Goal: Transaction & Acquisition: Book appointment/travel/reservation

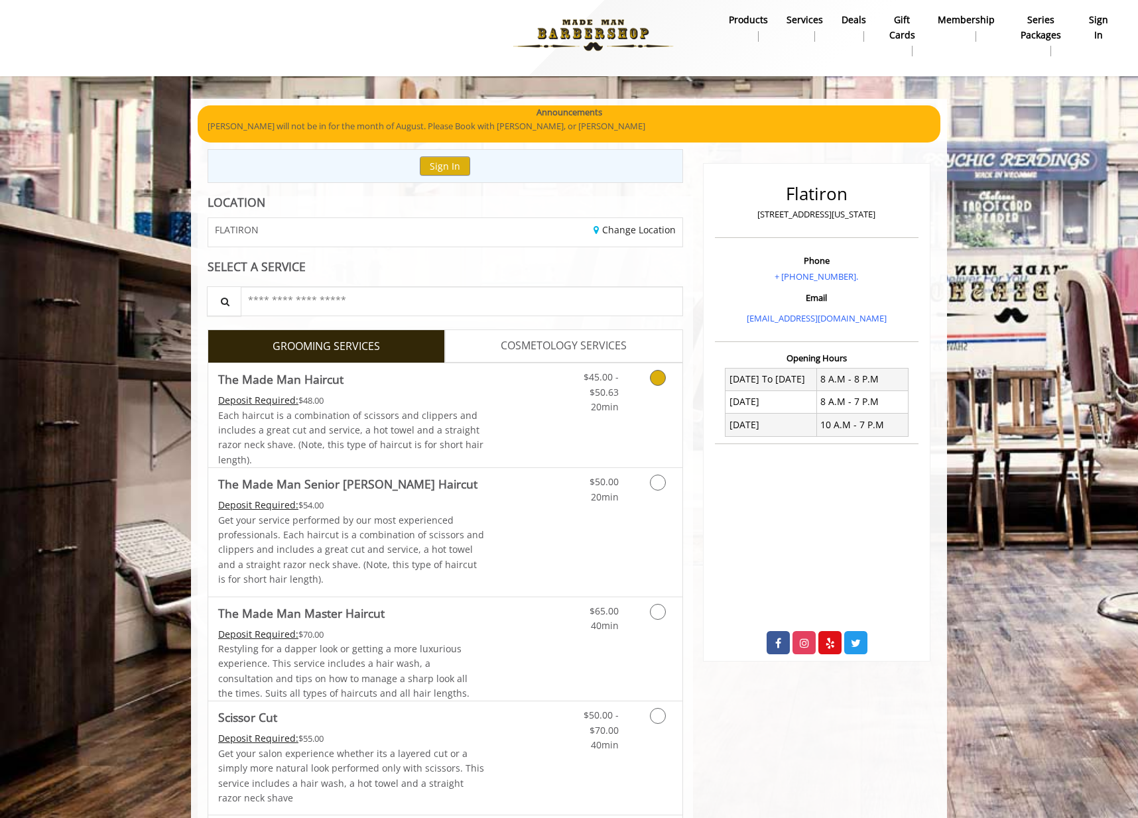
scroll to position [21, 0]
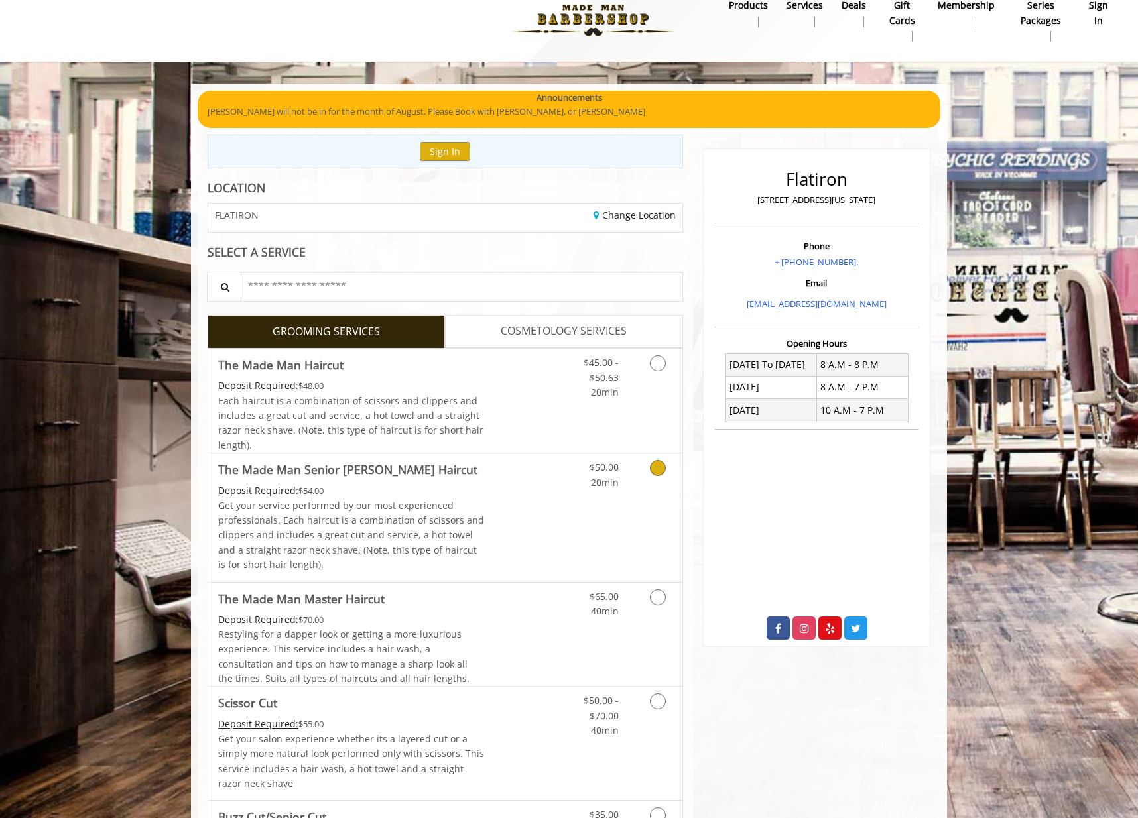
click at [634, 491] on div "$50.00 20min" at bounding box center [623, 518] width 119 height 128
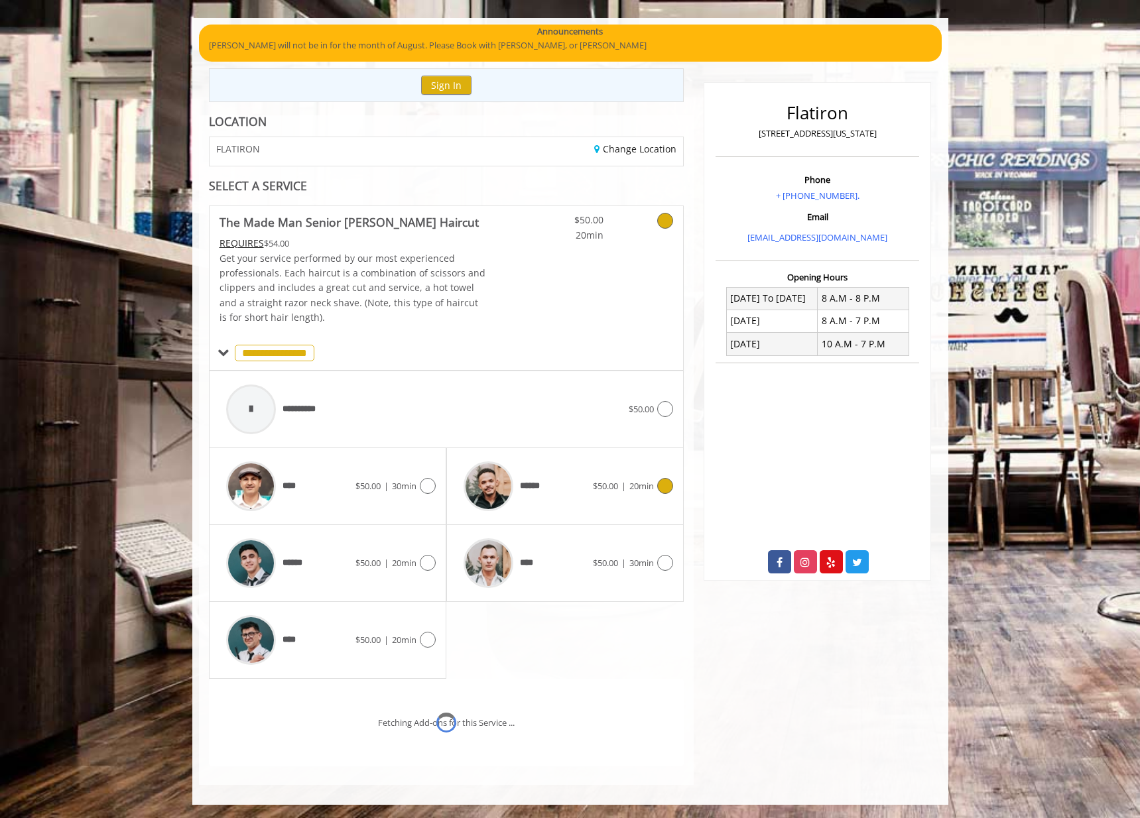
scroll to position [143, 0]
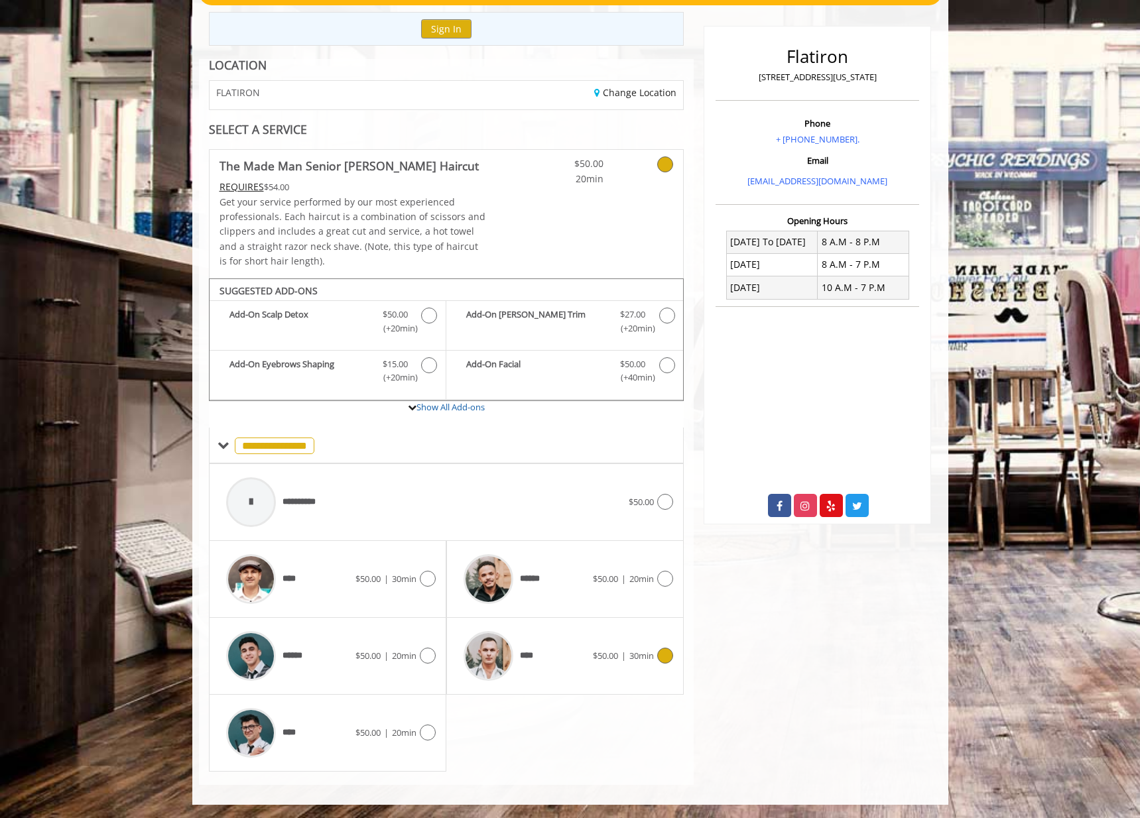
click at [625, 662] on span "$50.00 | 30min" at bounding box center [623, 656] width 61 height 14
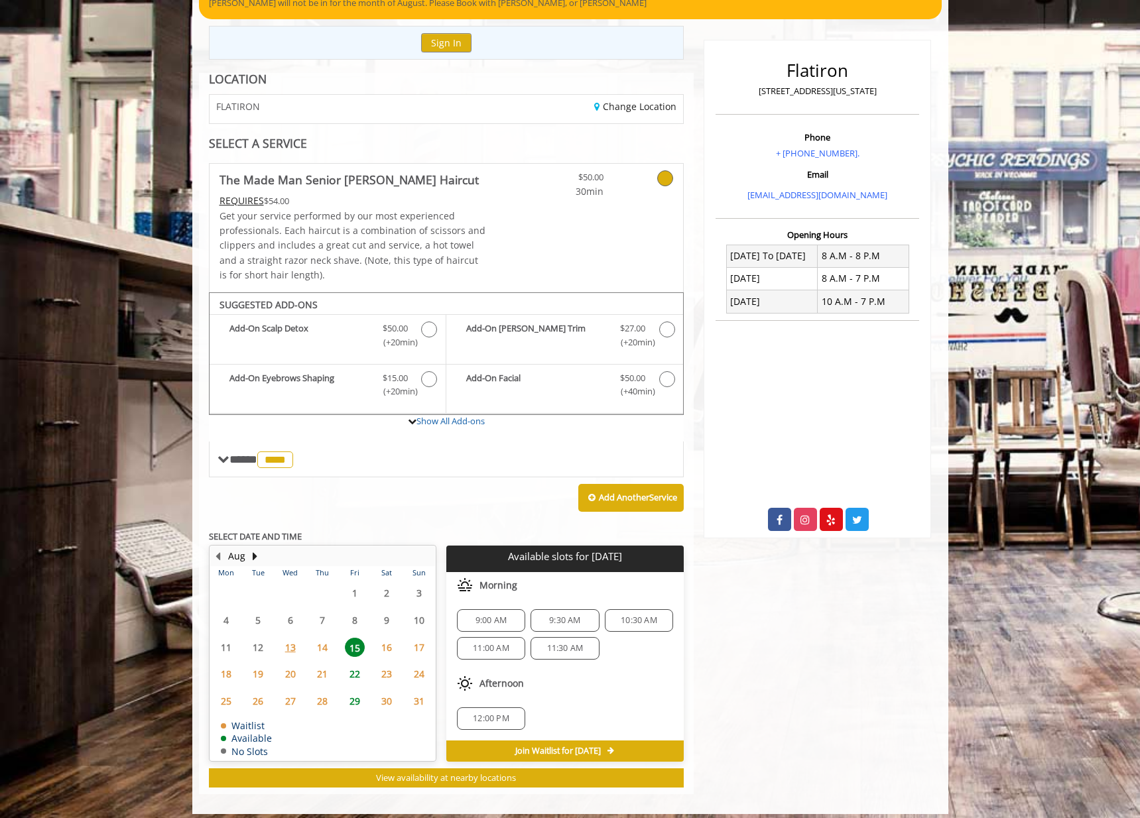
scroll to position [139, 0]
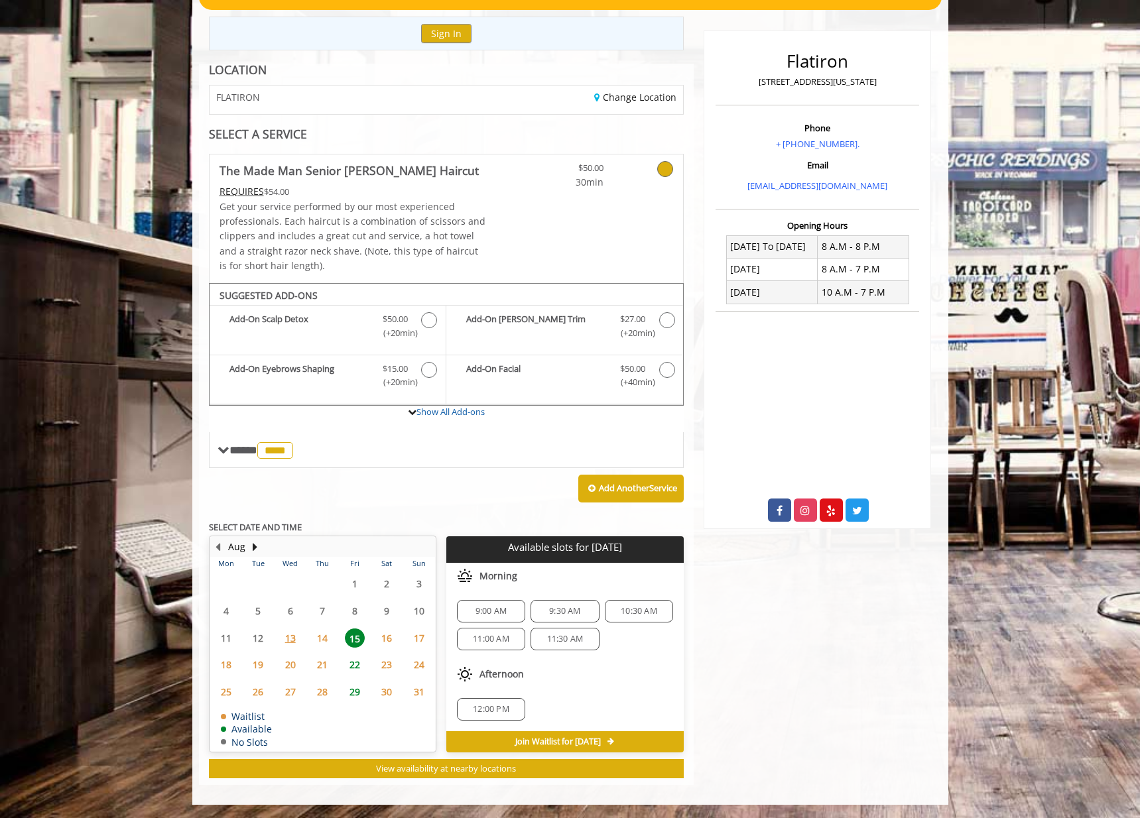
click at [564, 639] on span "11:30 AM" at bounding box center [565, 639] width 36 height 11
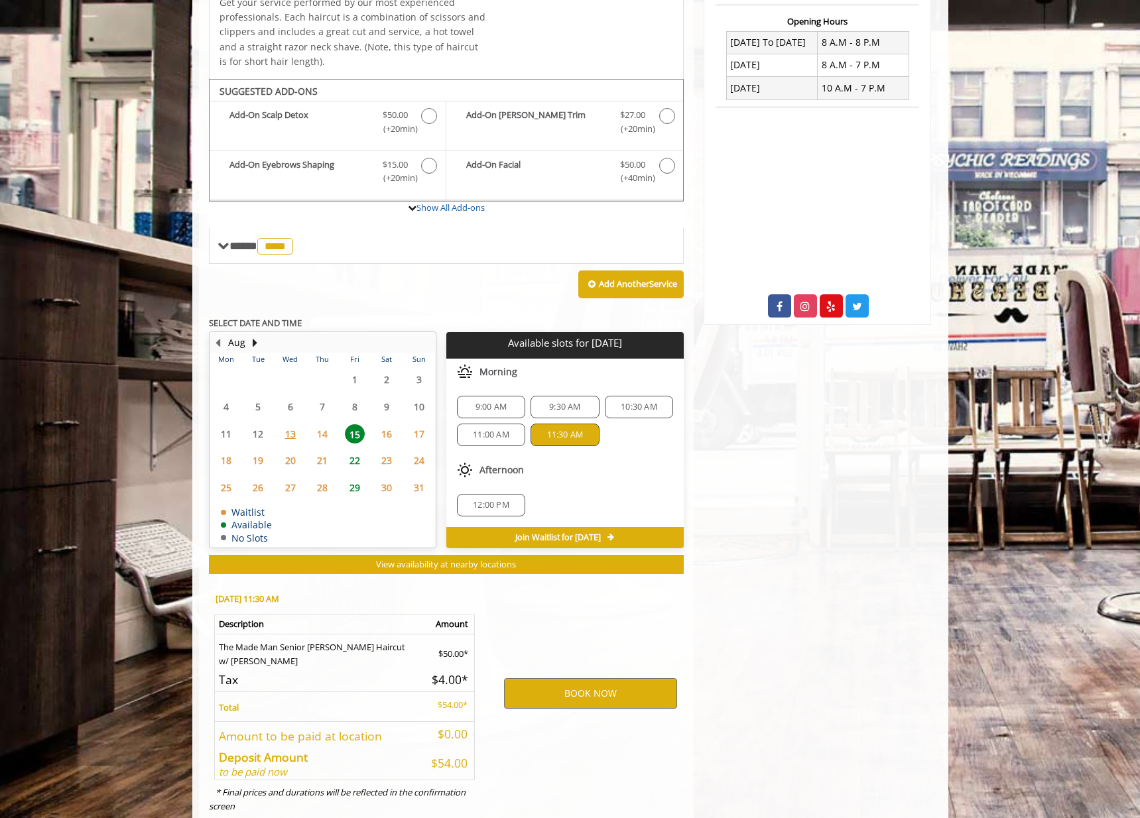
scroll to position [378, 0]
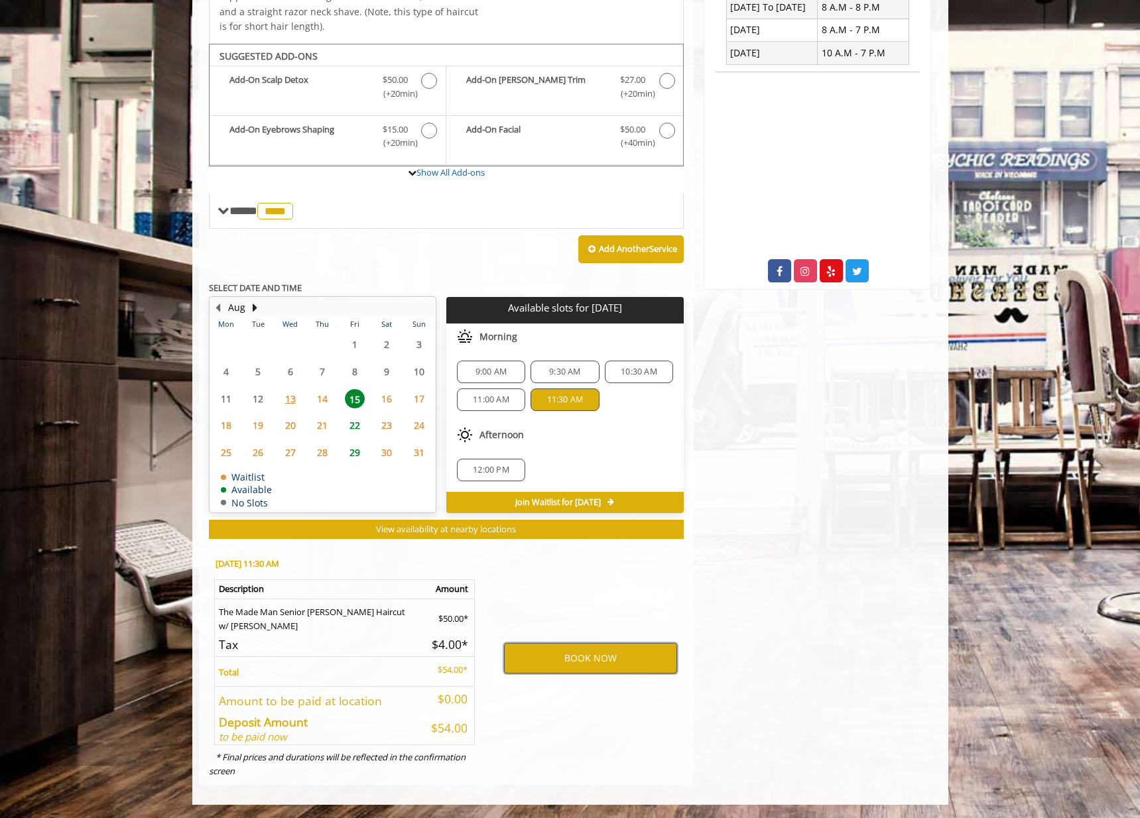
click at [631, 659] on button "BOOK NOW" at bounding box center [590, 658] width 173 height 31
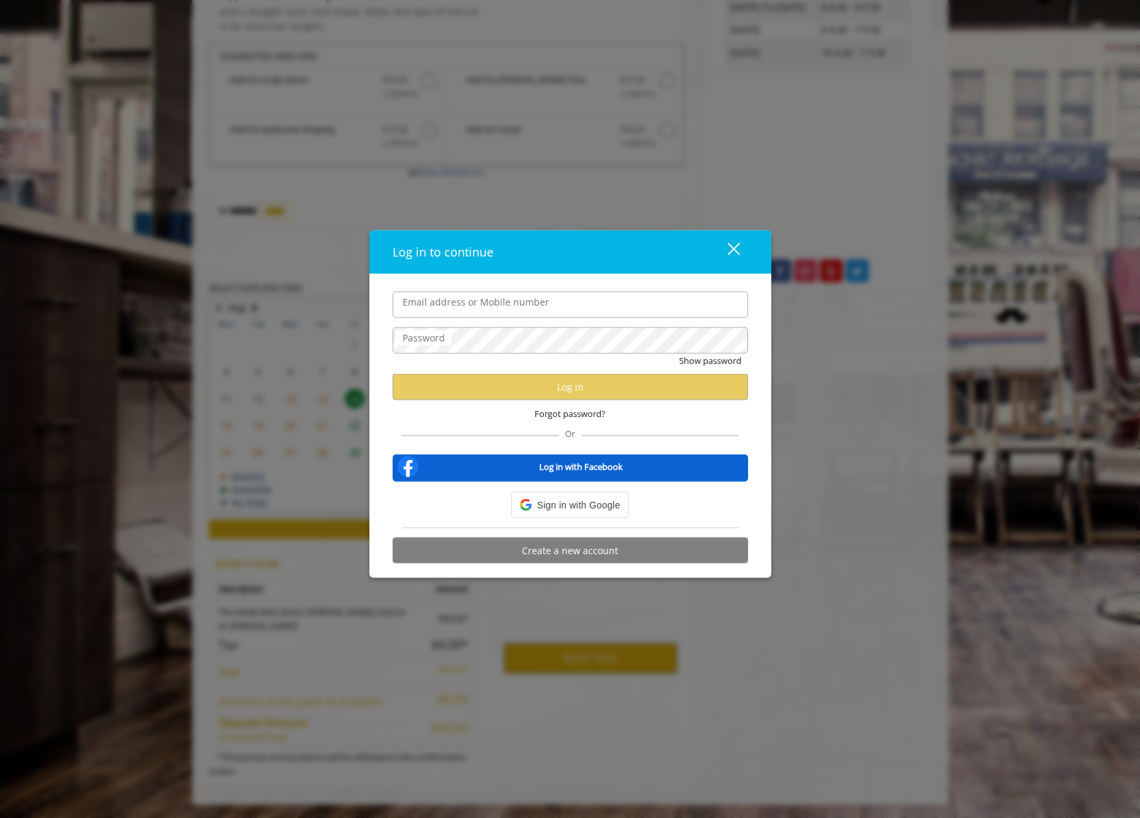
type input "**********"
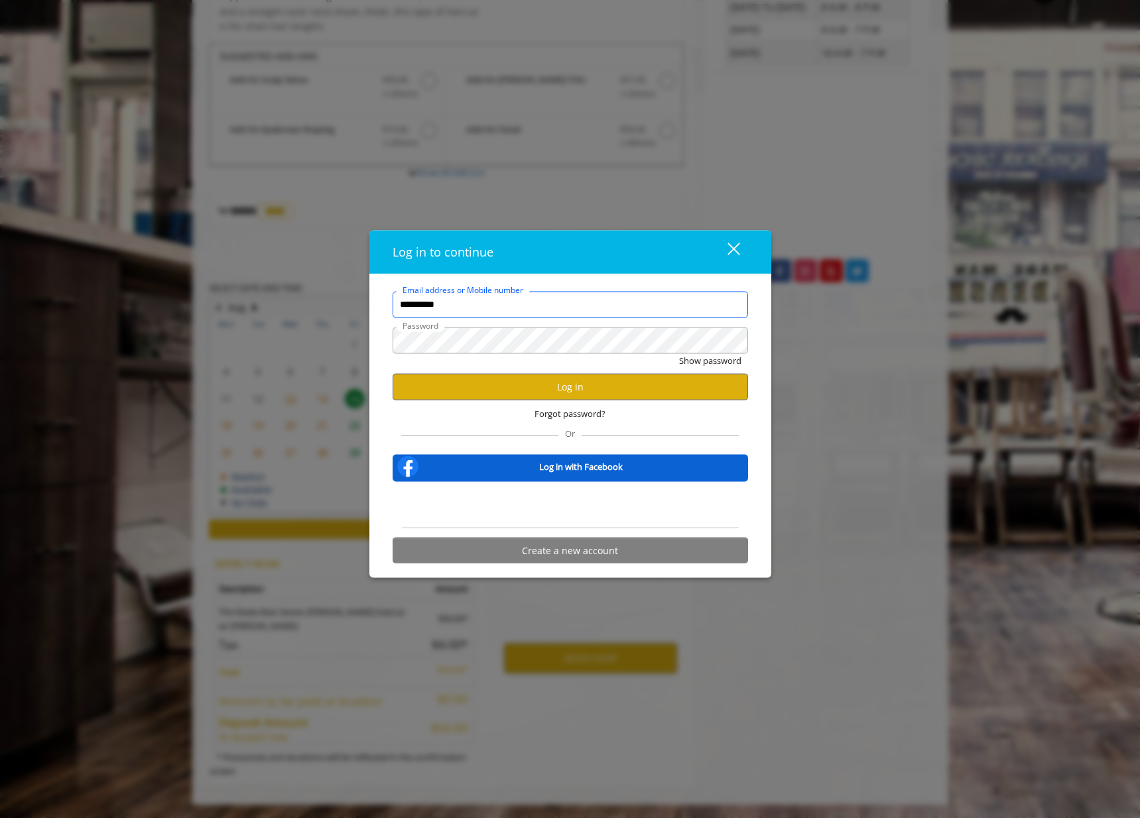
scroll to position [0, 0]
click at [602, 383] on button "Log in" at bounding box center [571, 387] width 356 height 26
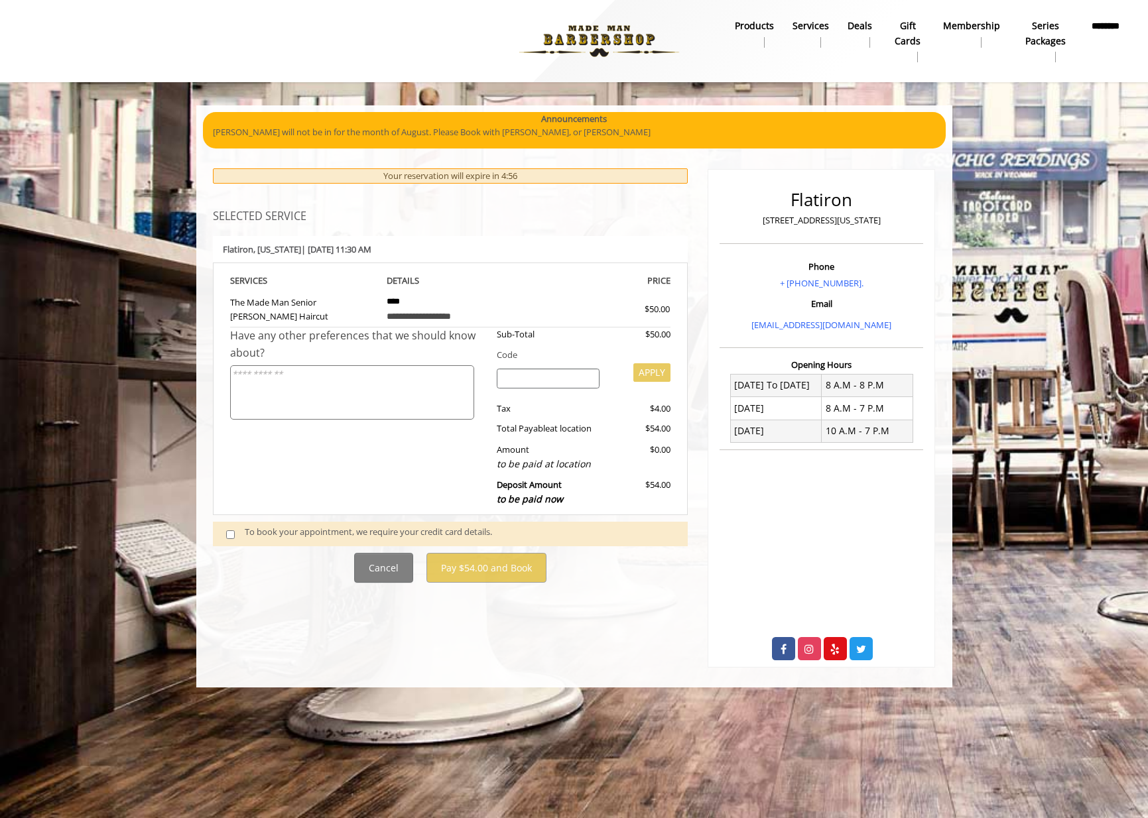
click at [247, 531] on div "To book your appointment, we require your credit card details." at bounding box center [460, 534] width 430 height 18
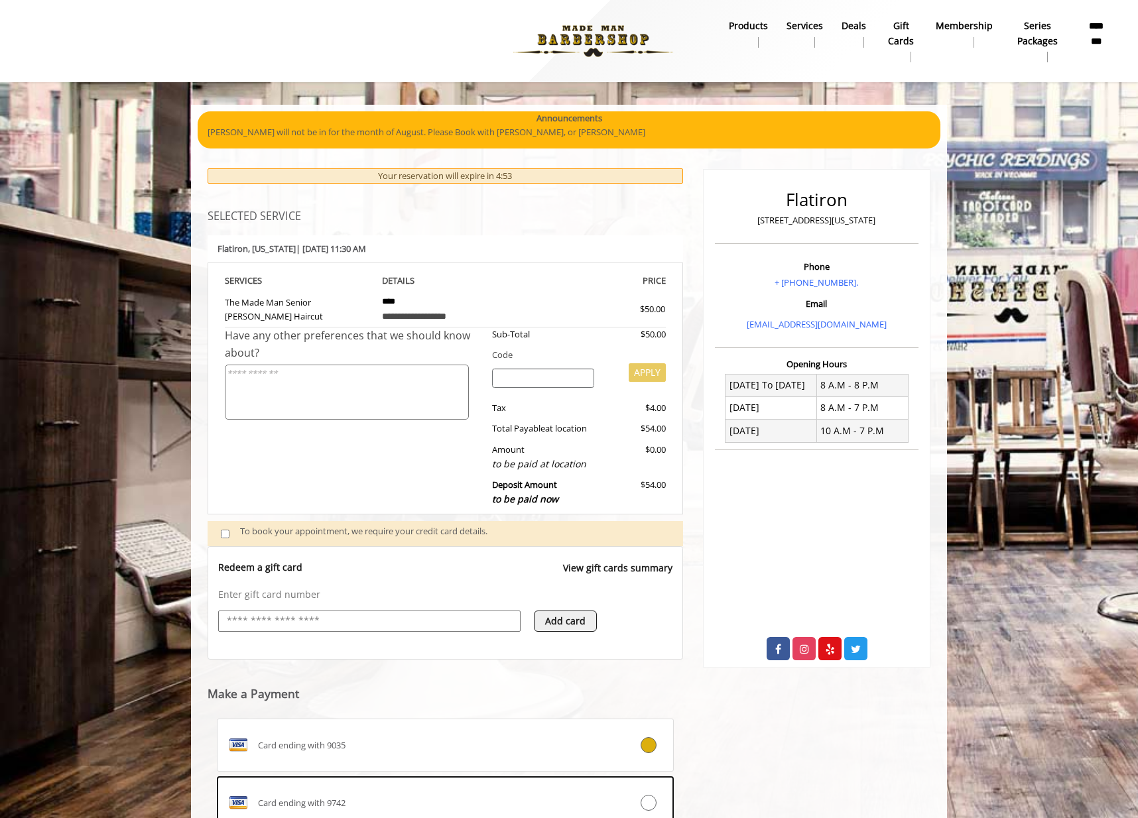
click at [320, 627] on input "text" at bounding box center [370, 622] width 288 height 16
click at [620, 671] on webstore-payments "Make a Payment Card ending with 9035 Card ending with 9742 Use a New Payment Me…" at bounding box center [446, 787] width 476 height 255
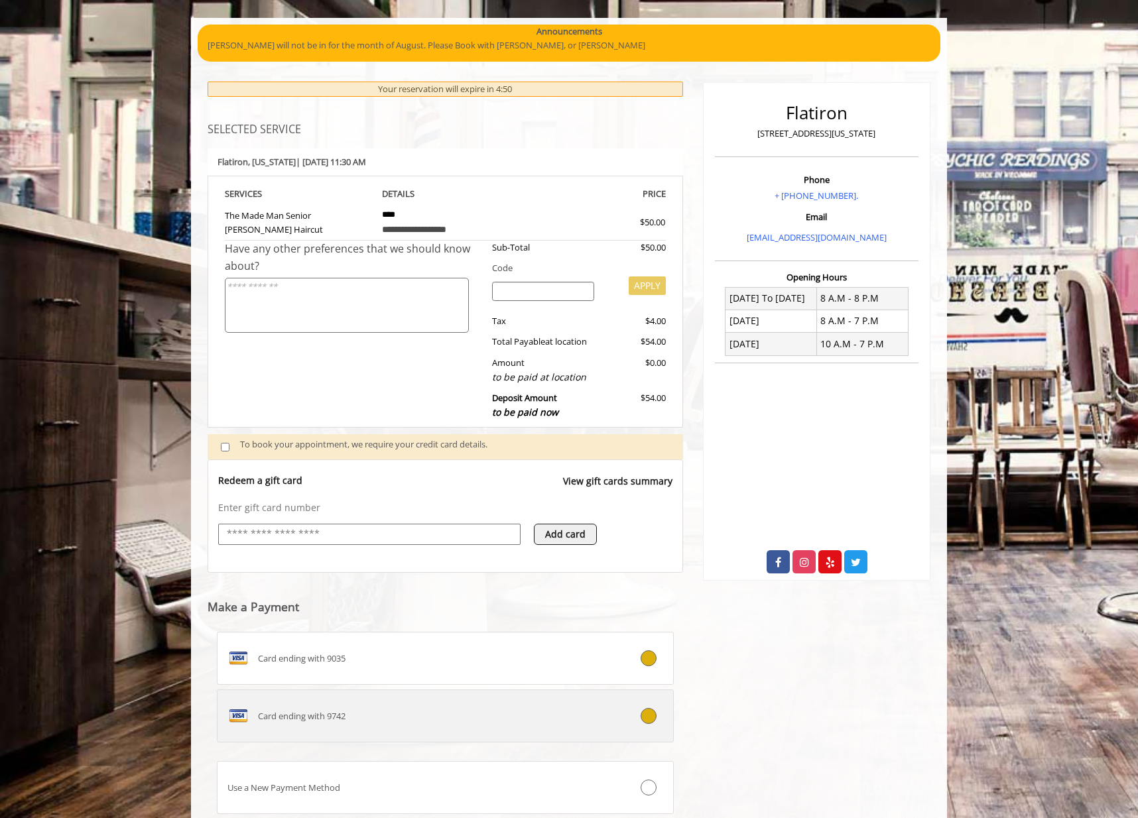
click at [612, 723] on div at bounding box center [635, 716] width 76 height 16
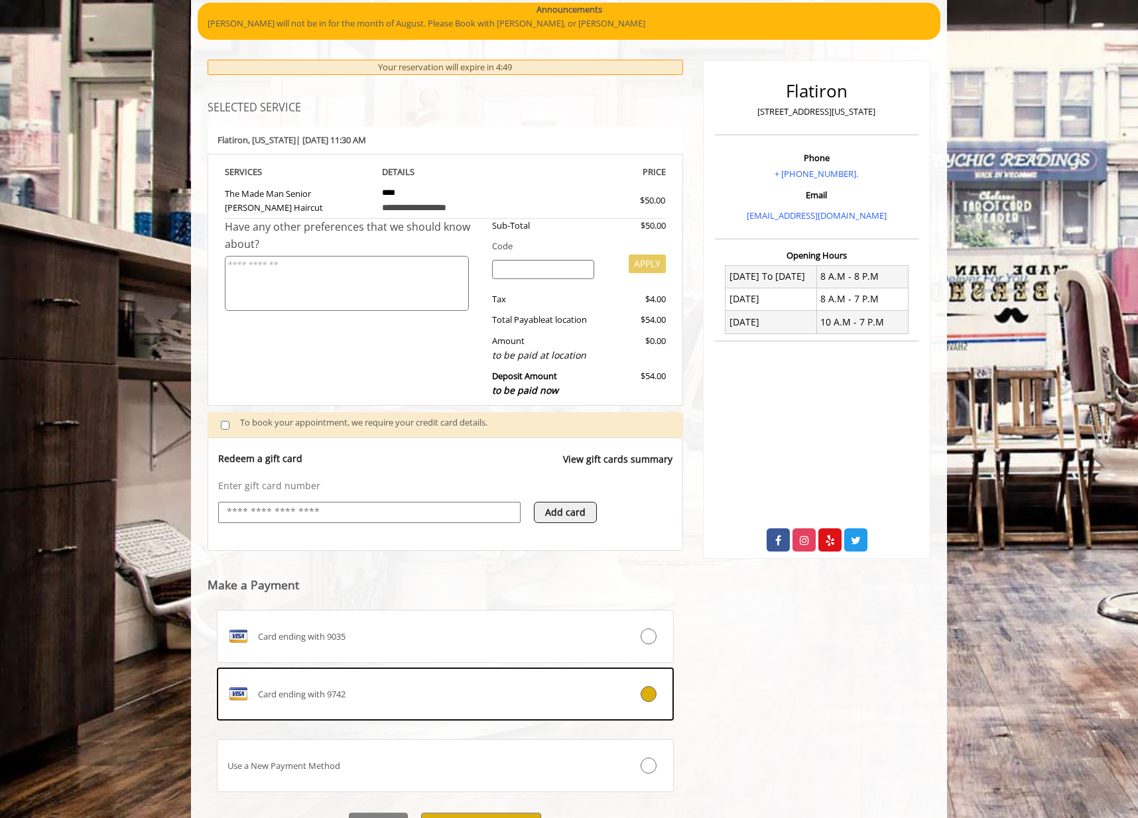
scroll to position [180, 0]
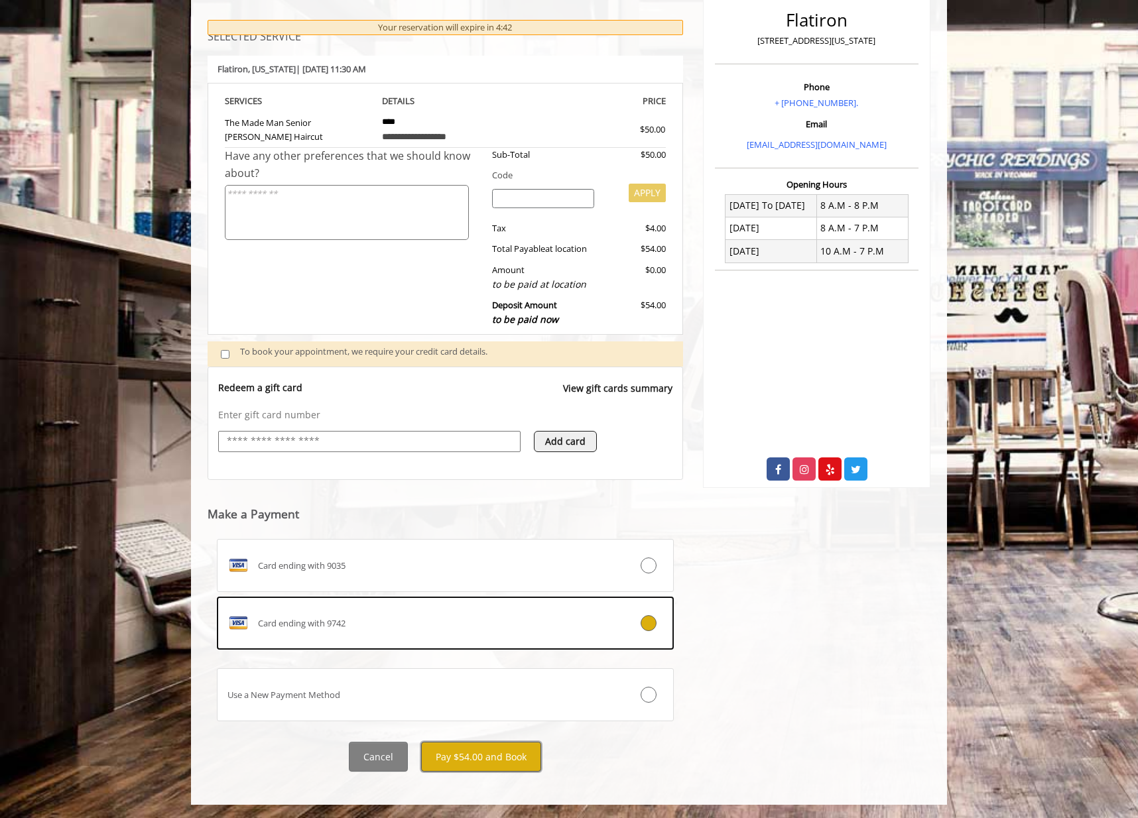
click at [482, 761] on button "Pay $54.00 and Book" at bounding box center [481, 757] width 120 height 30
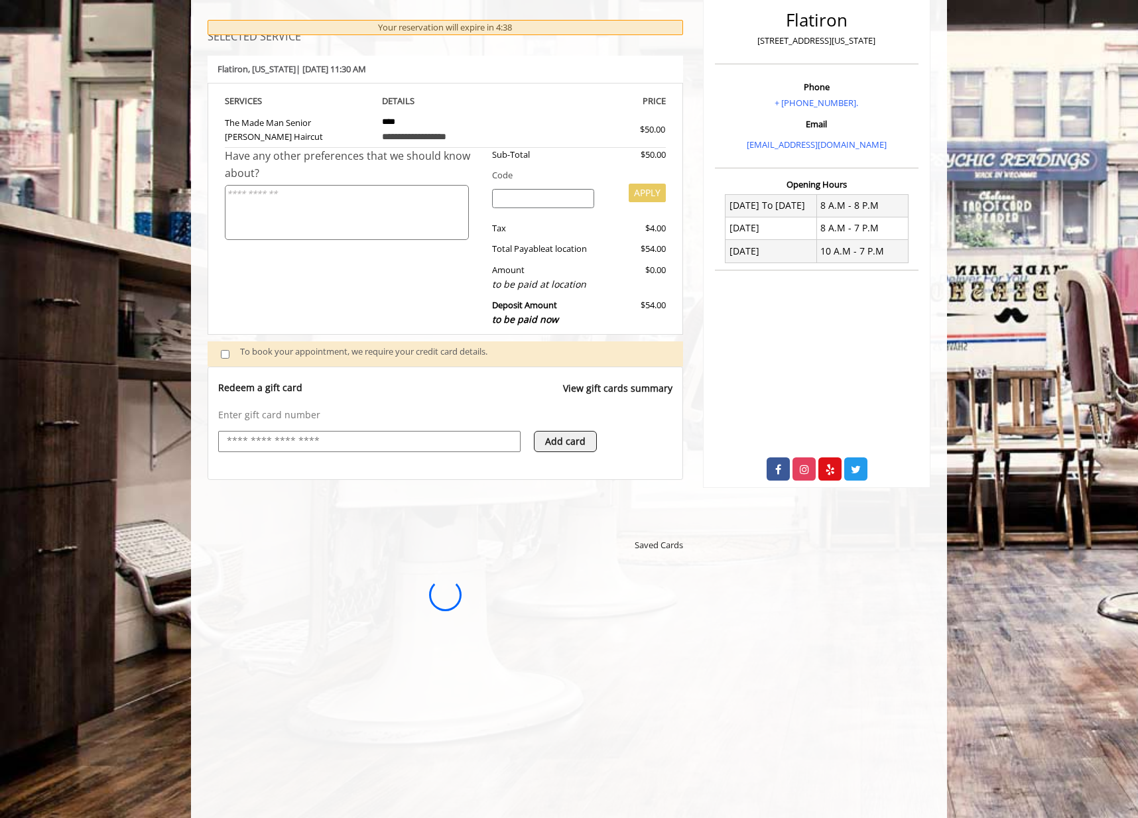
scroll to position [0, 0]
